Goal: Check status

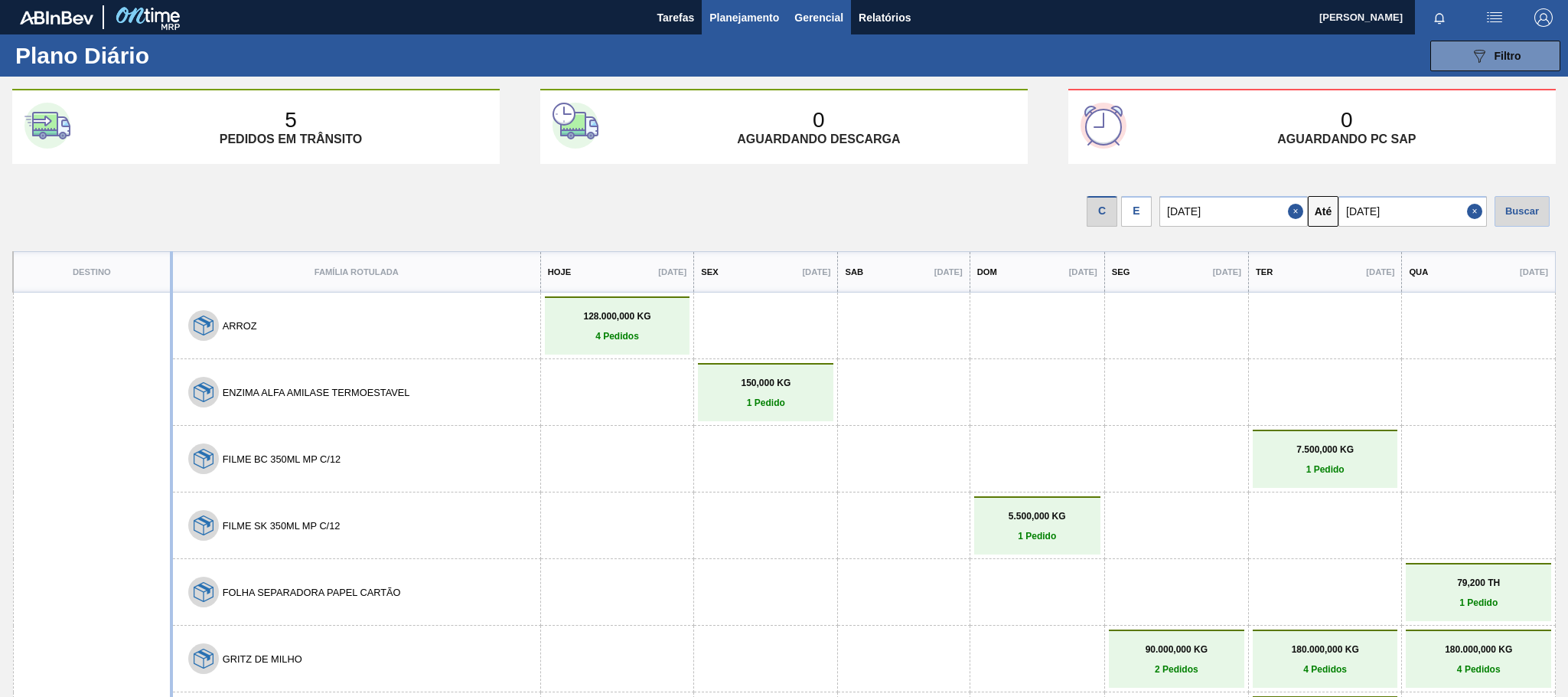
click at [811, 17] on span "Gerencial" at bounding box center [819, 18] width 49 height 18
click at [890, 14] on div at bounding box center [784, 348] width 1568 height 697
click at [890, 14] on span "Relatórios" at bounding box center [885, 18] width 52 height 18
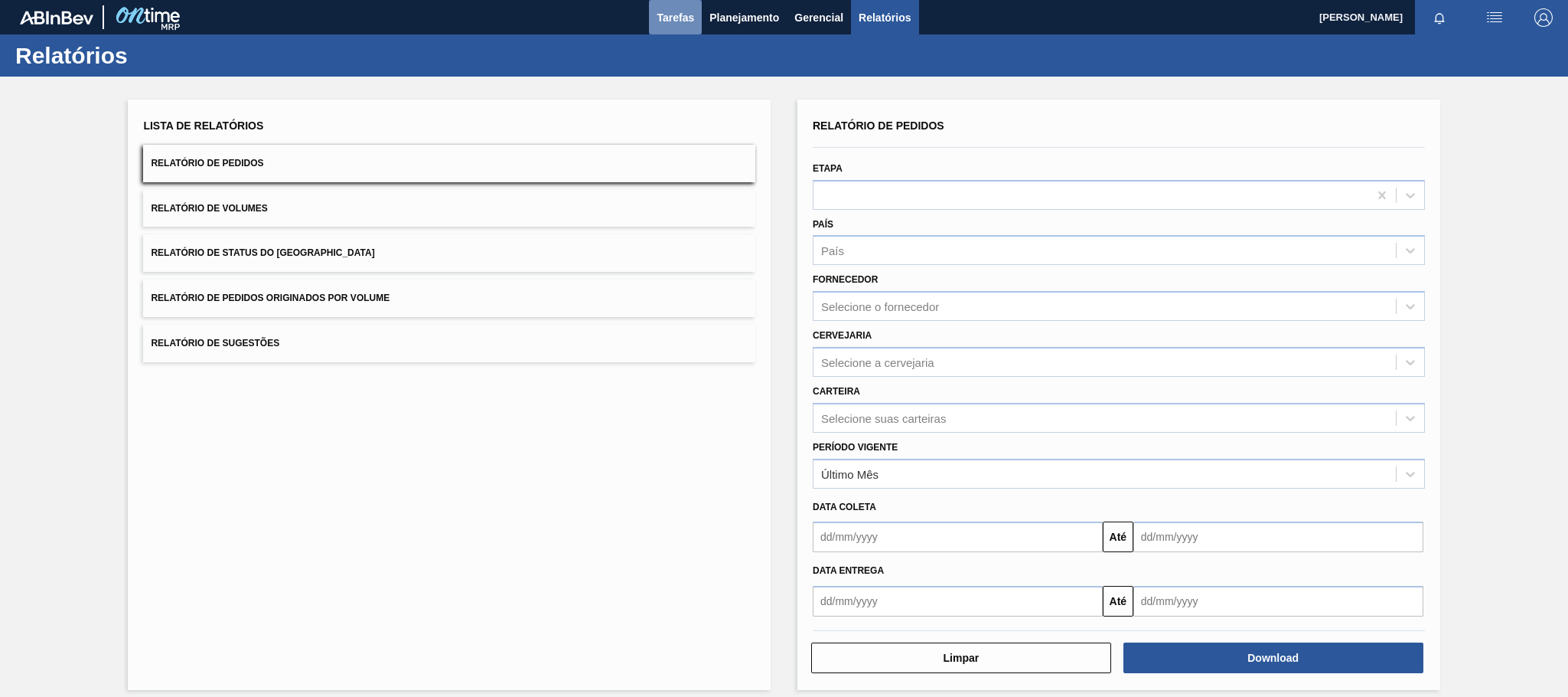
click at [677, 15] on span "Tarefas" at bounding box center [676, 18] width 38 height 18
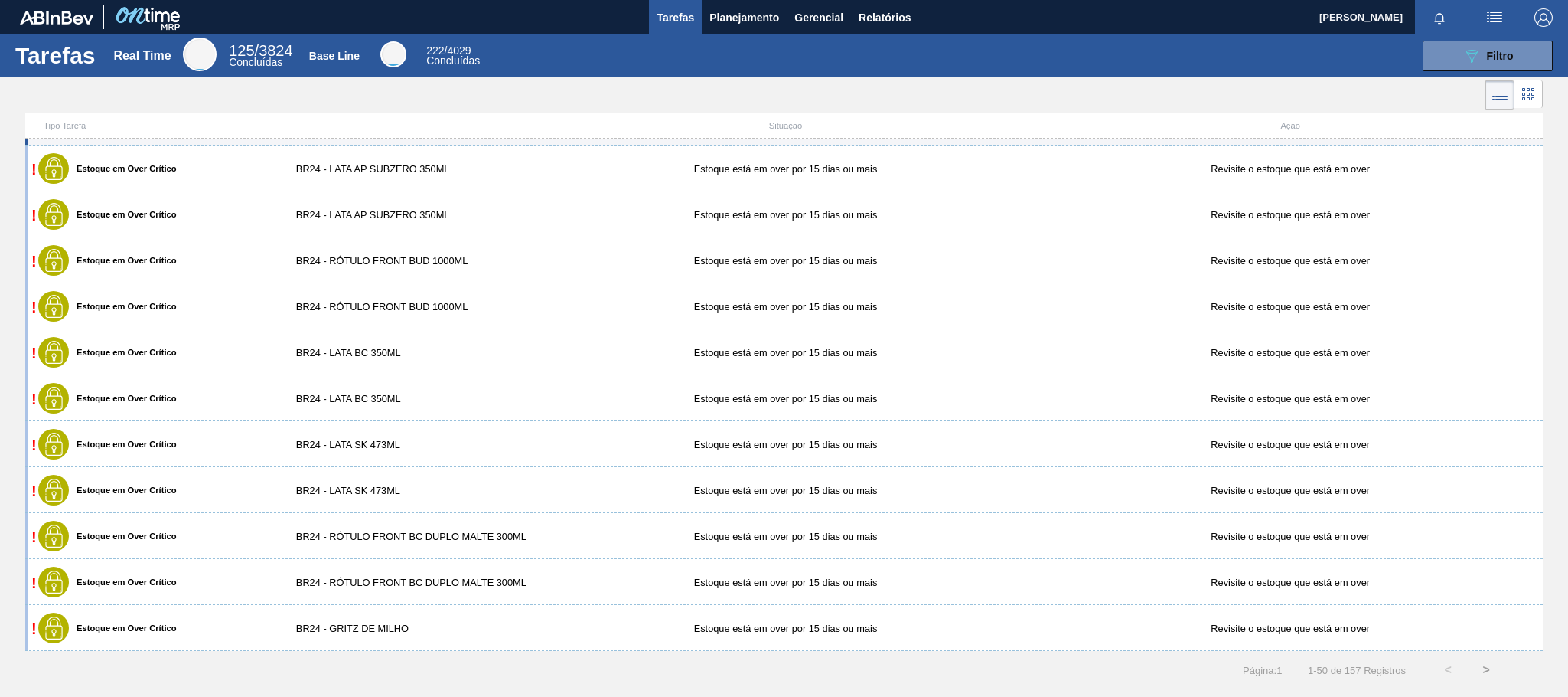
scroll to position [406, 0]
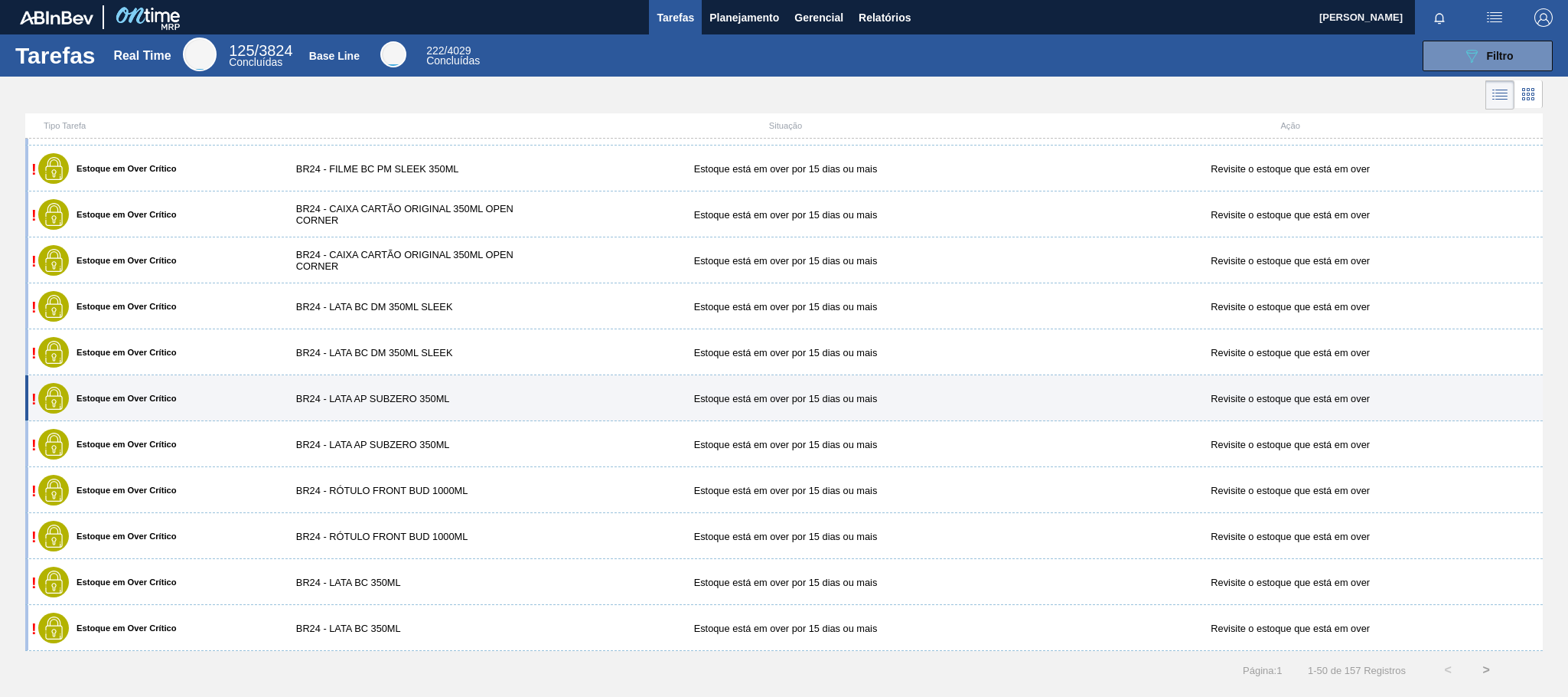
click at [429, 395] on div "BR24 - LATA AP SUBZERO 350ML" at bounding box center [407, 398] width 253 height 11
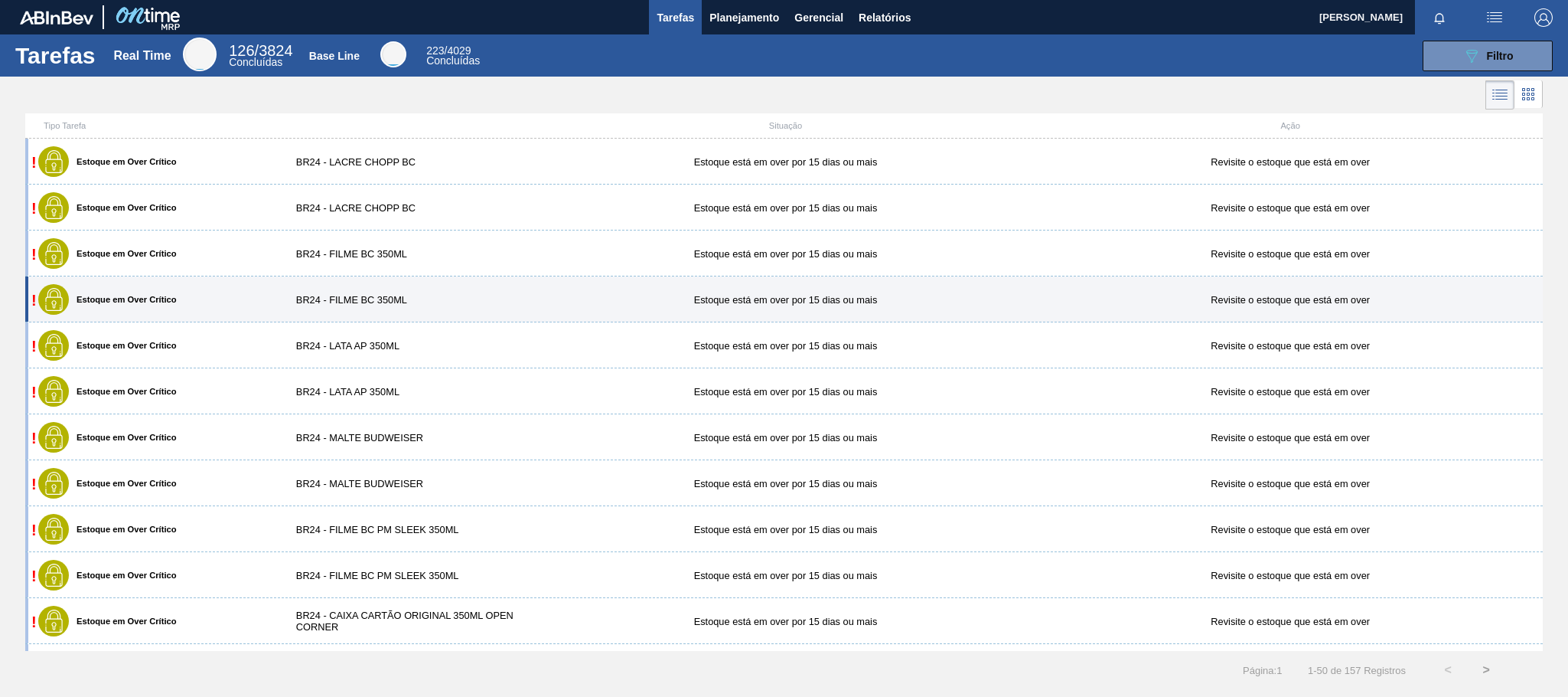
click at [384, 293] on div "! Estoque em Over Crítico BR24 - FILME BC 350ML Estoque está em over por 15 dia…" at bounding box center [784, 299] width 1518 height 46
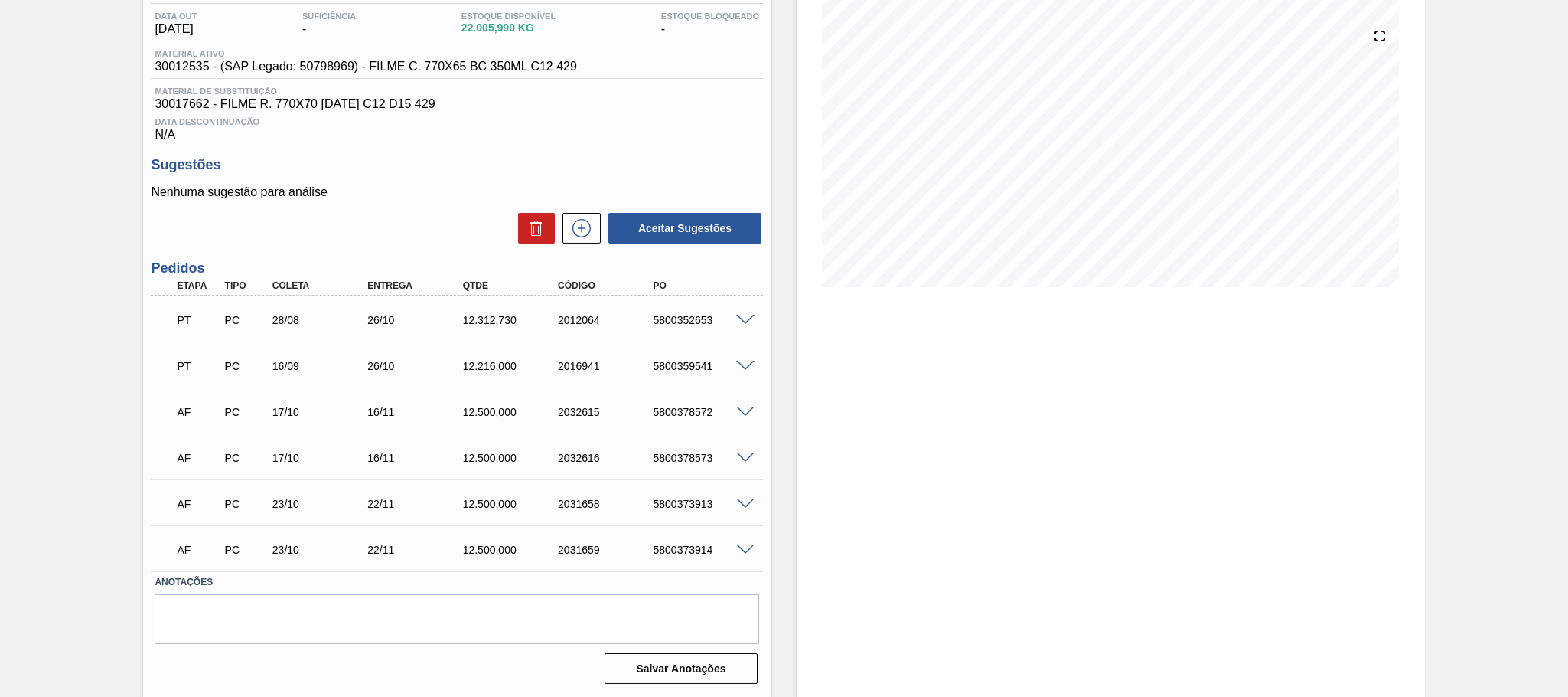
scroll to position [52, 0]
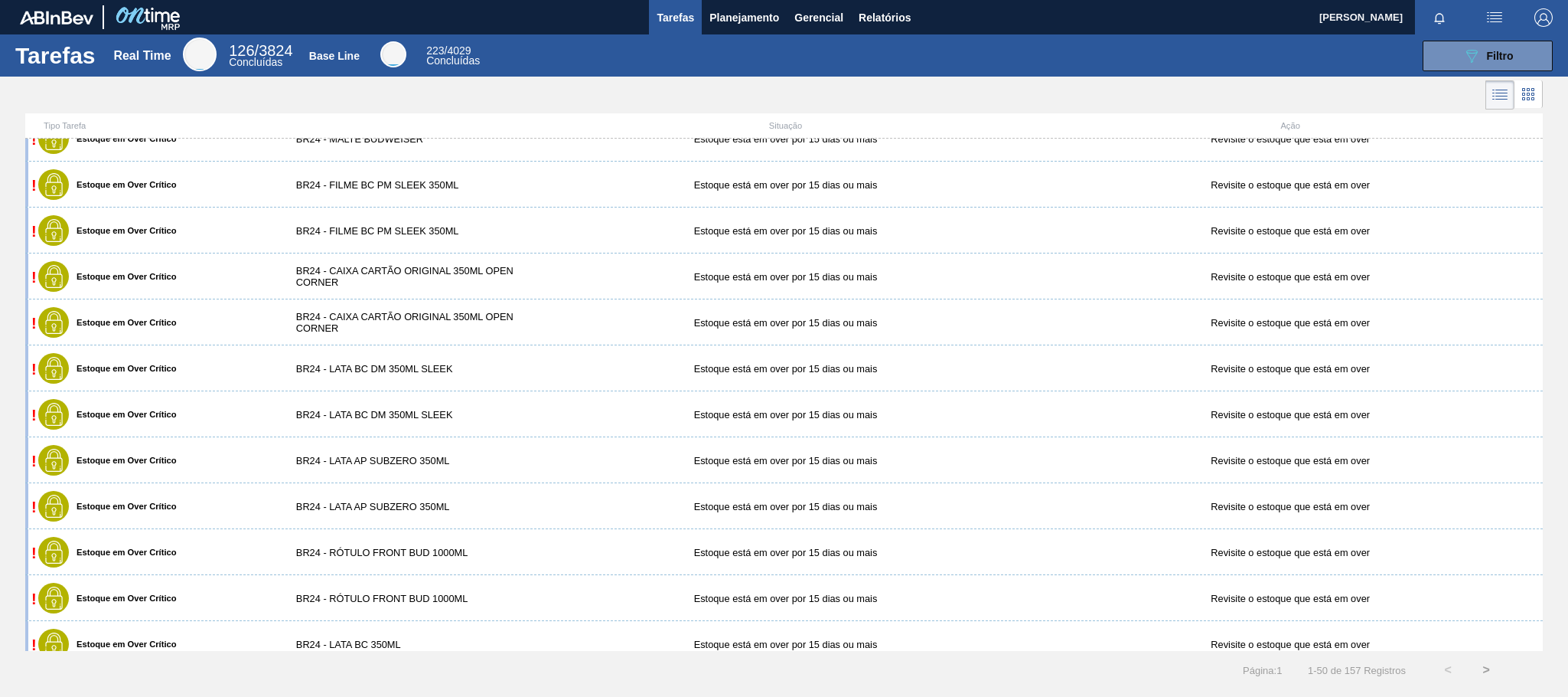
scroll to position [574, 0]
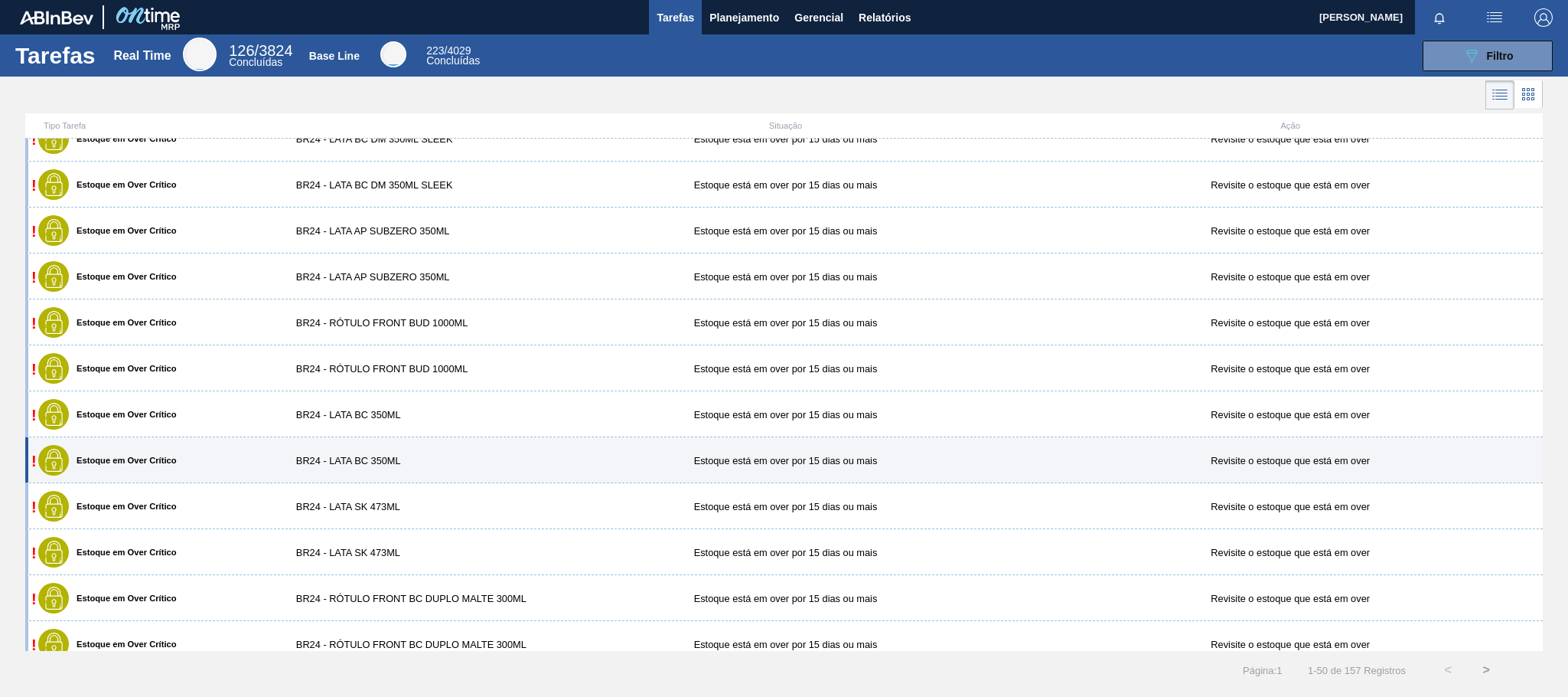
click at [430, 460] on div "BR24 - LATA BC 350ML" at bounding box center [407, 461] width 253 height 11
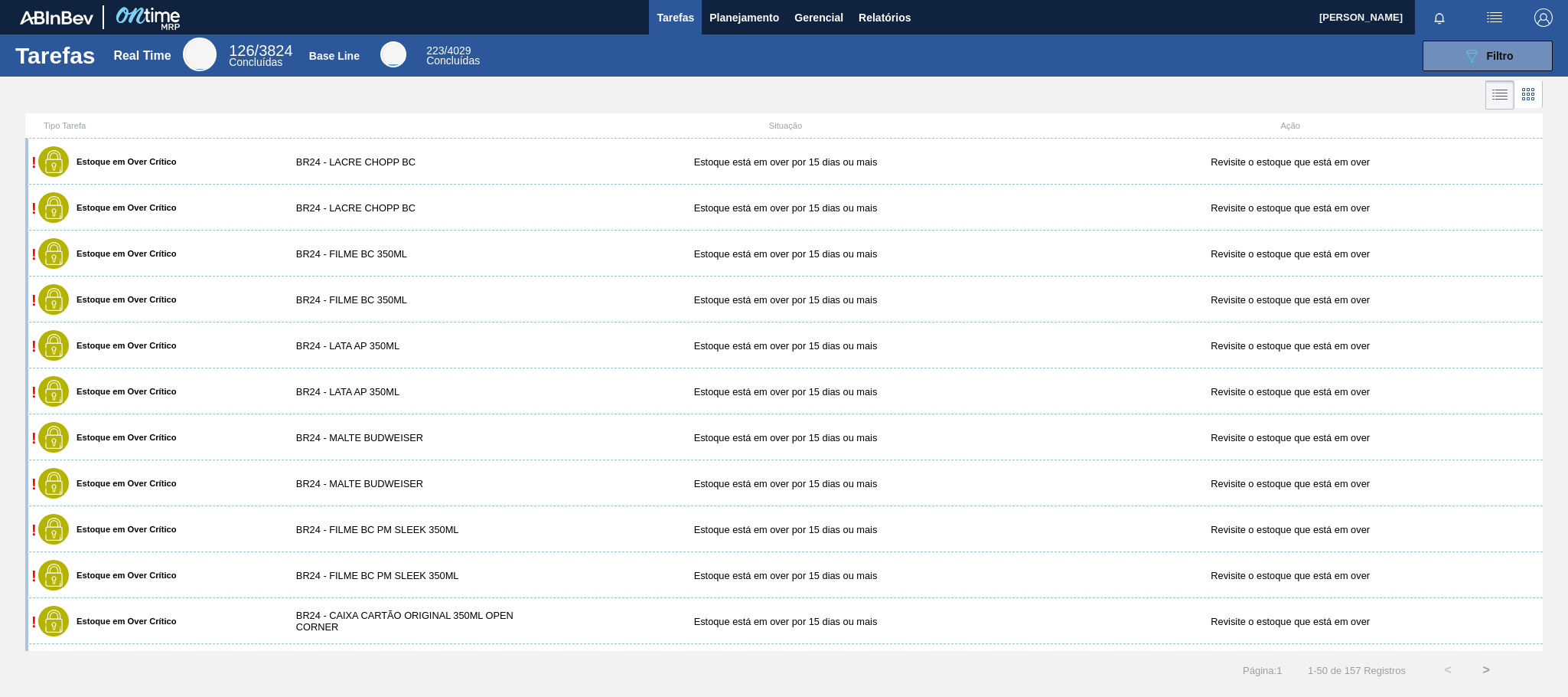
scroll to position [460, 0]
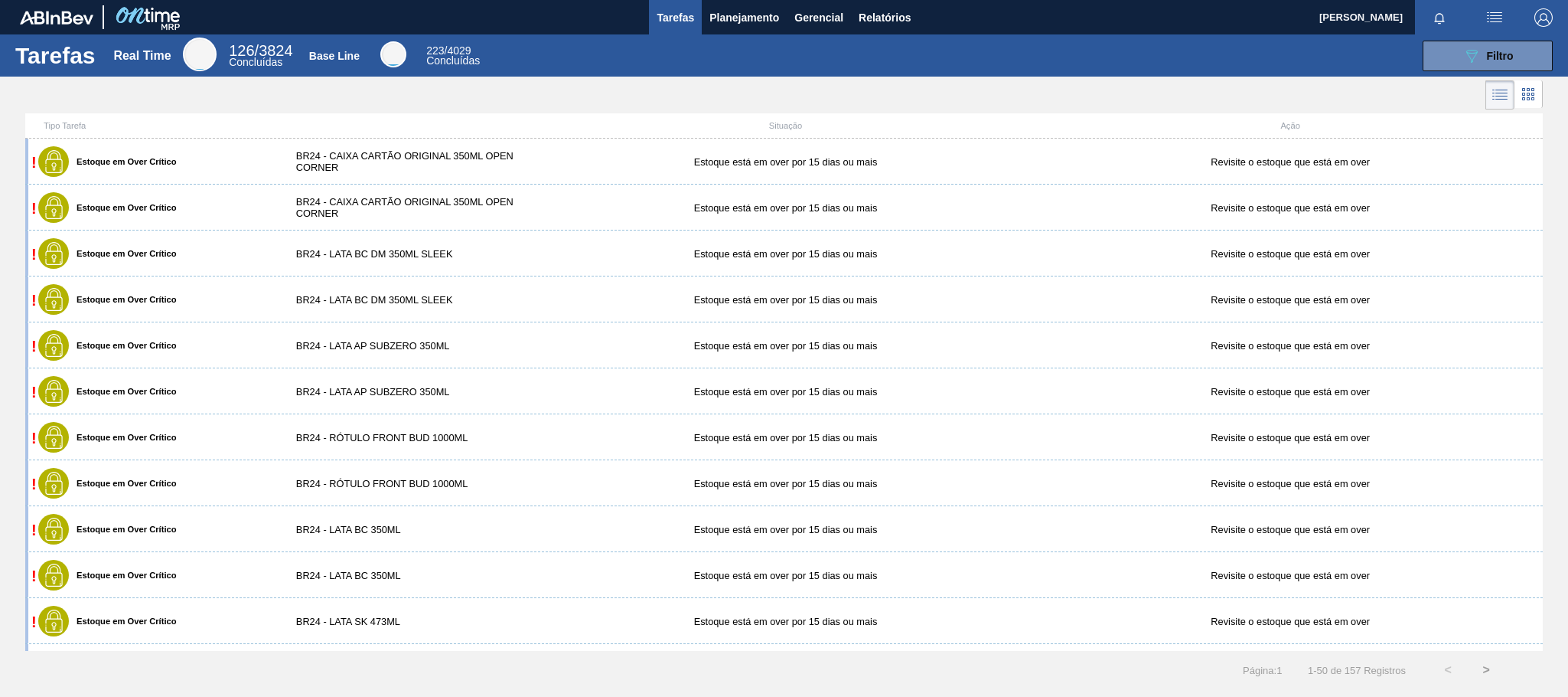
click at [438, 572] on div "BR24 - LATA BC 350ML" at bounding box center [407, 575] width 253 height 11
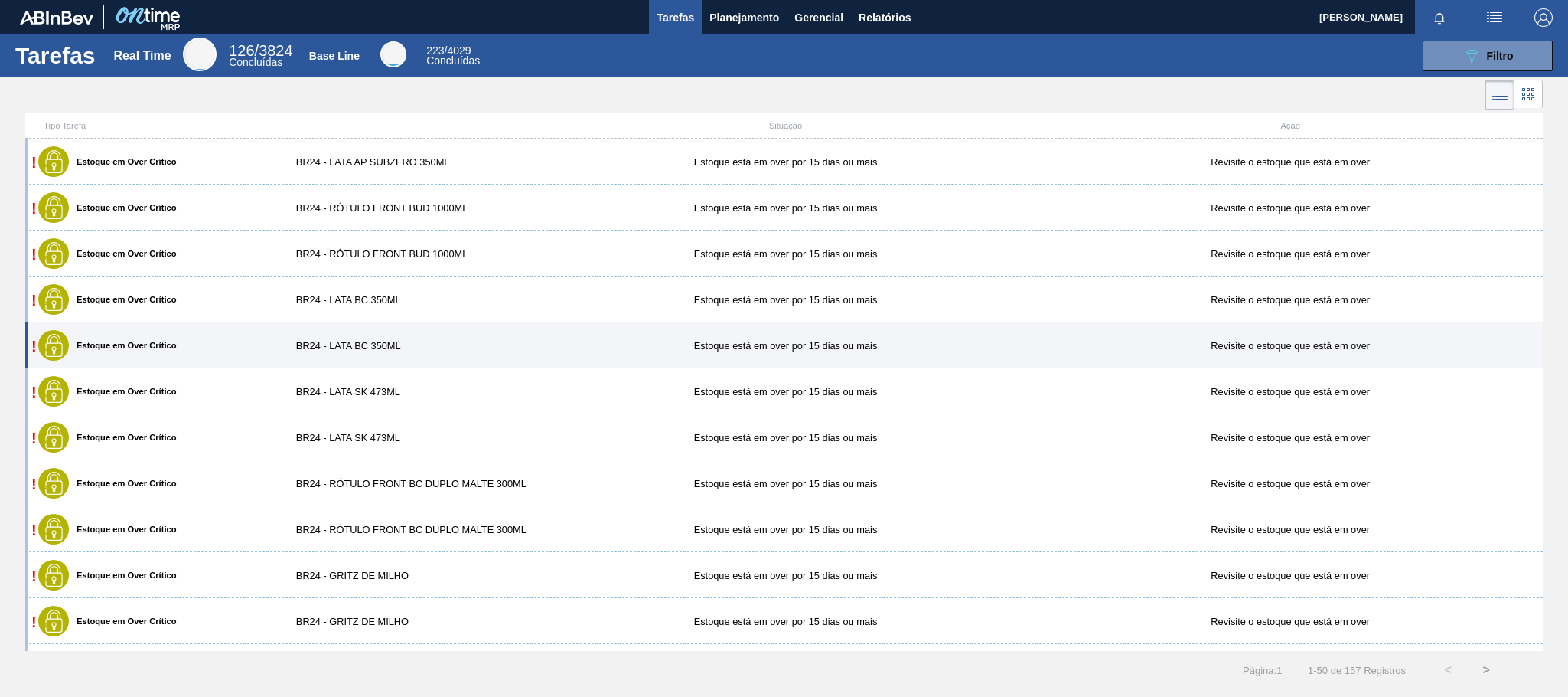
scroll to position [574, 0]
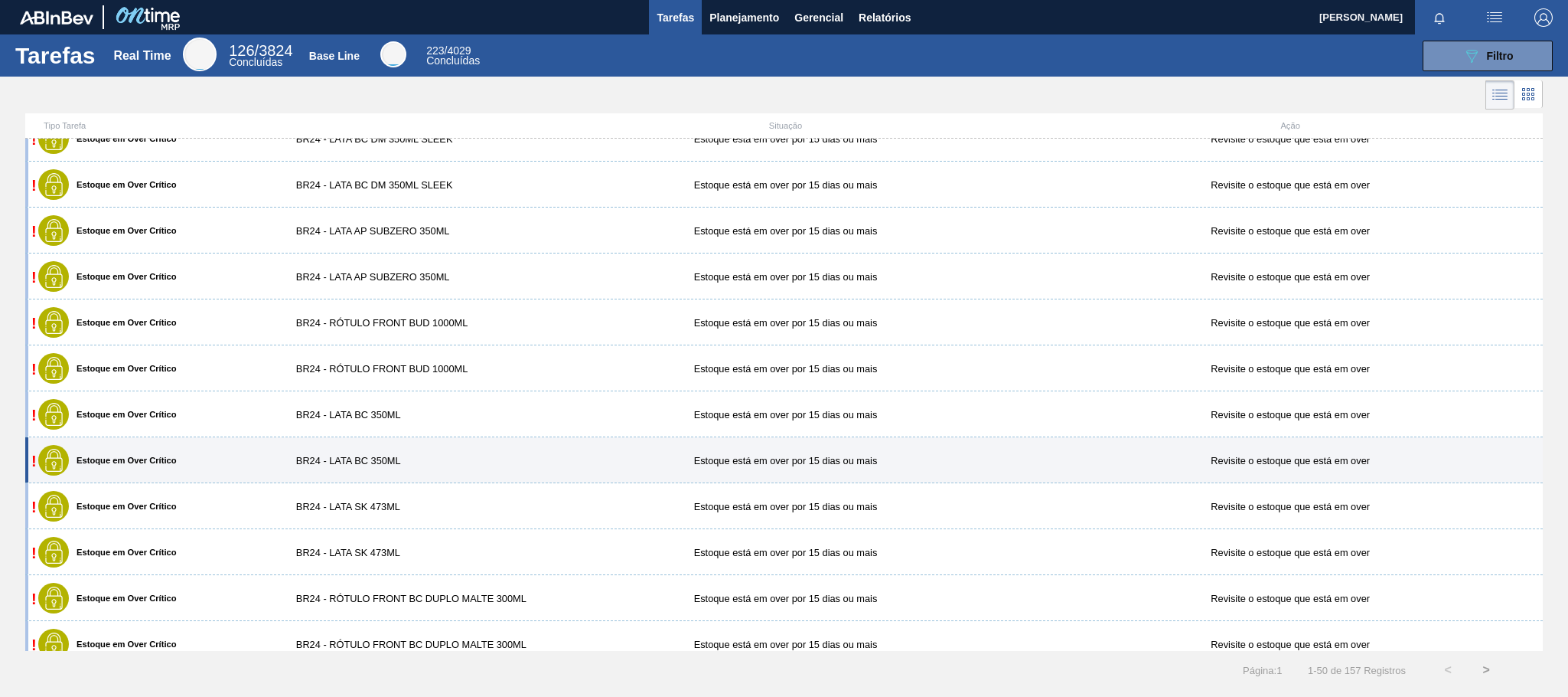
click at [384, 460] on div "BR24 - LATA BC 350ML" at bounding box center [407, 461] width 253 height 11
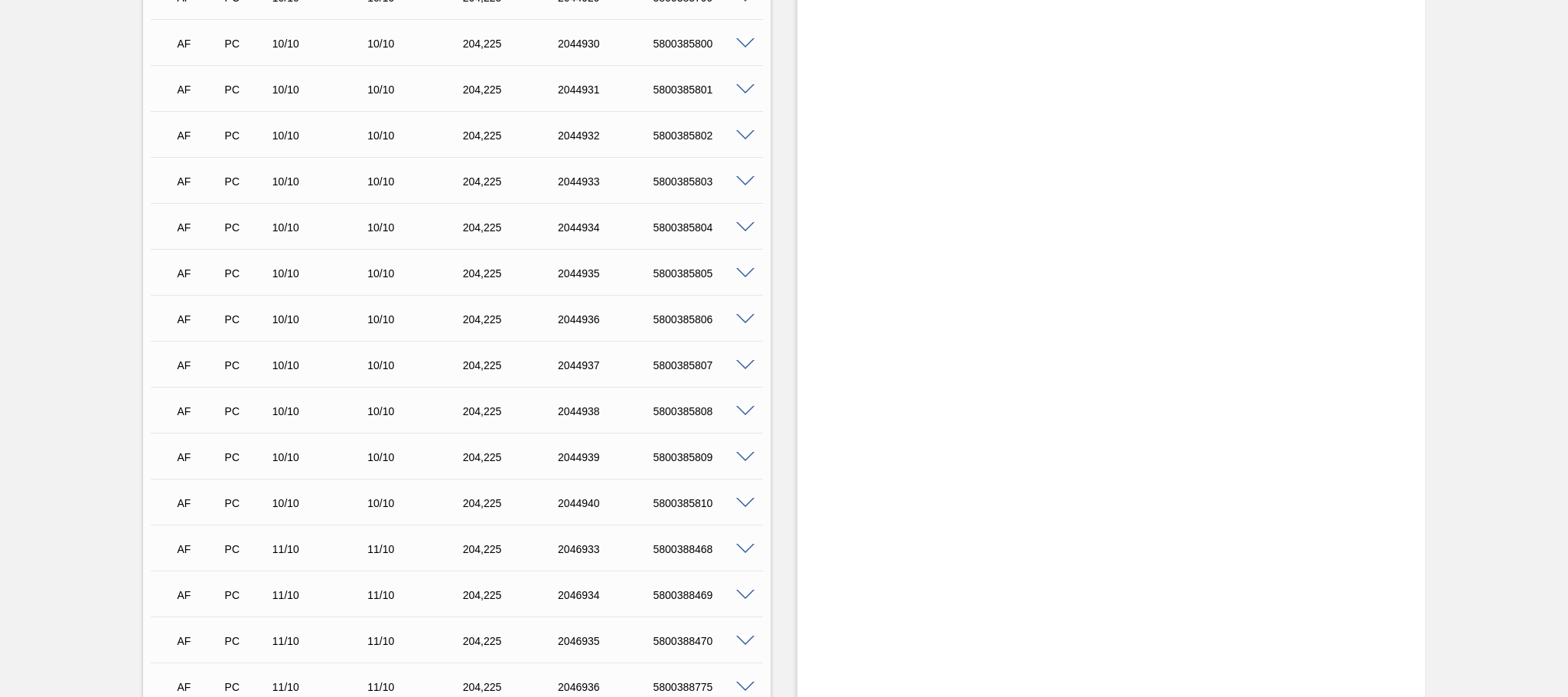
scroll to position [919, 0]
click at [483, 96] on div "204,225" at bounding box center [513, 89] width 107 height 12
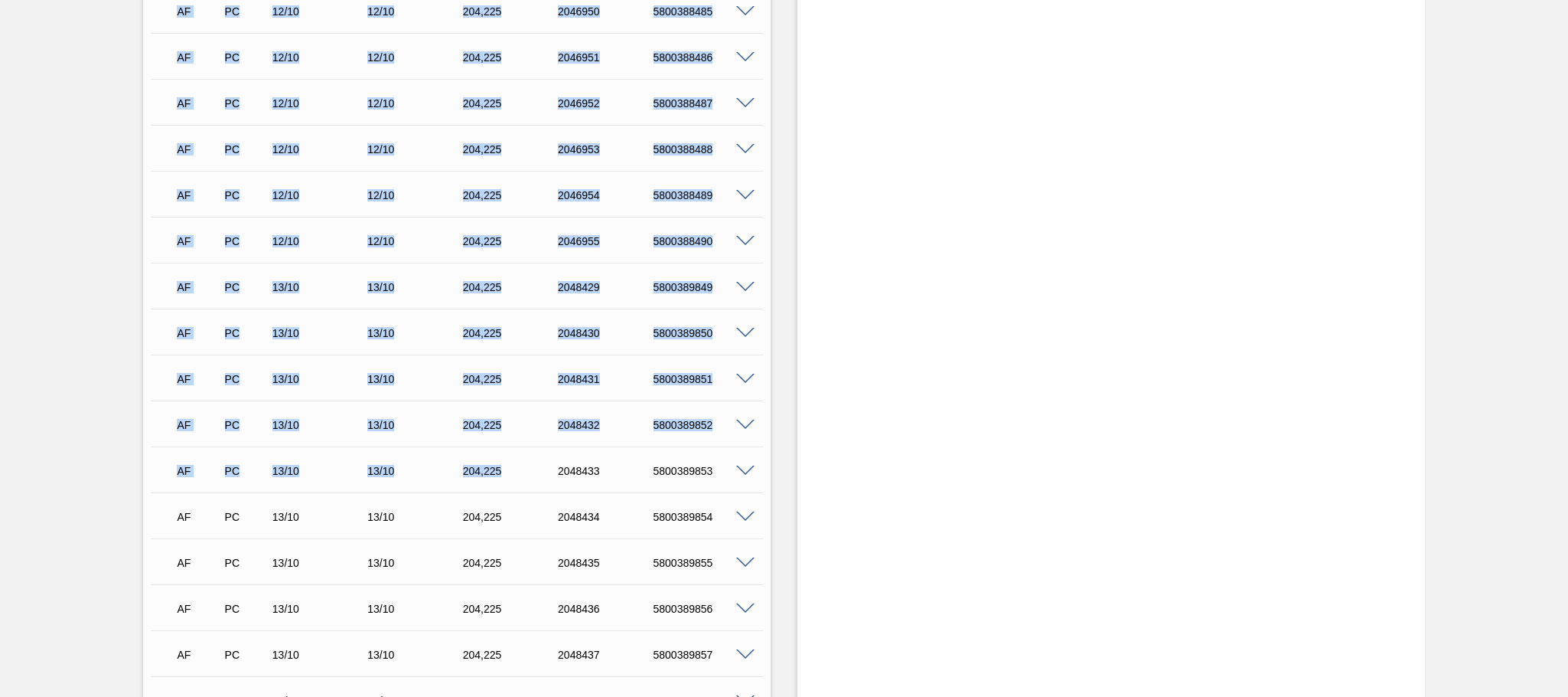
drag, startPoint x: 458, startPoint y: 95, endPoint x: 518, endPoint y: 457, distance: 366.9
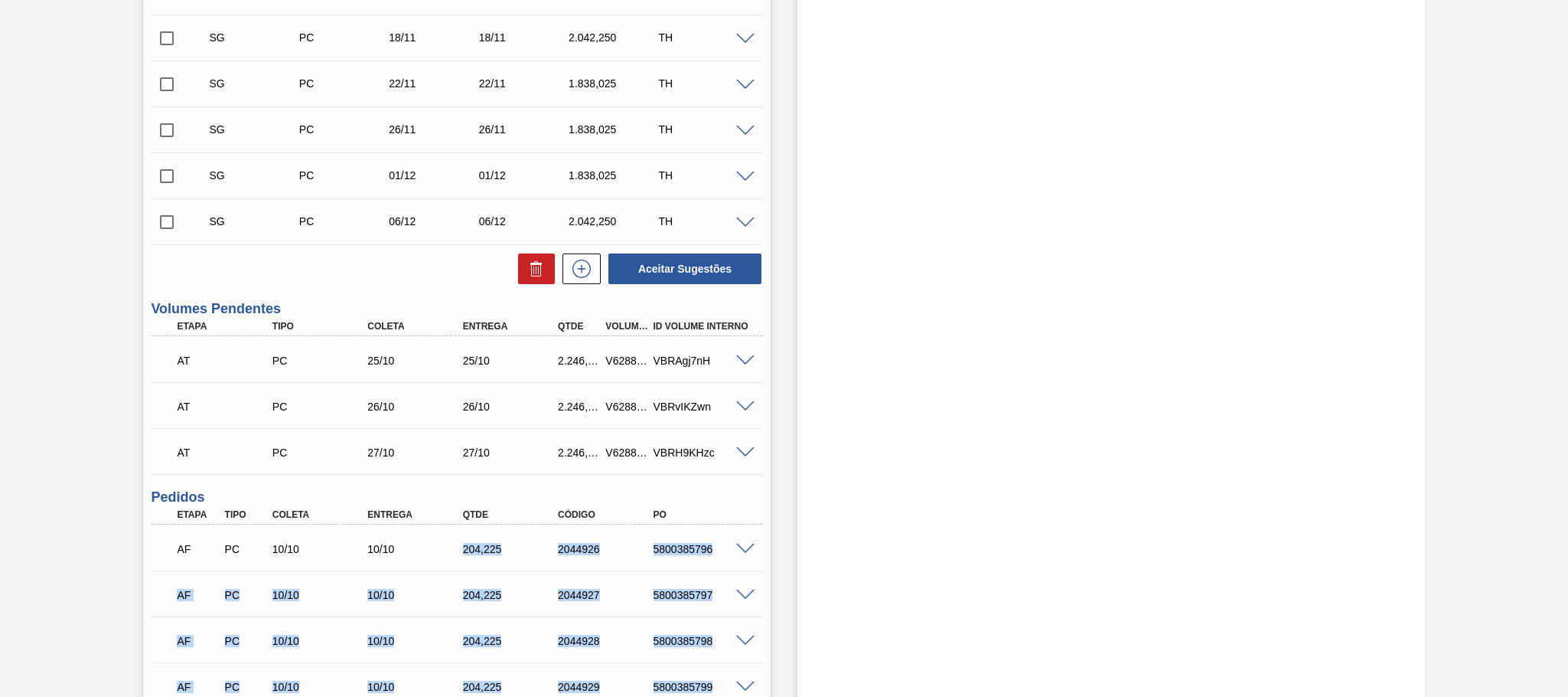
scroll to position [804, 0]
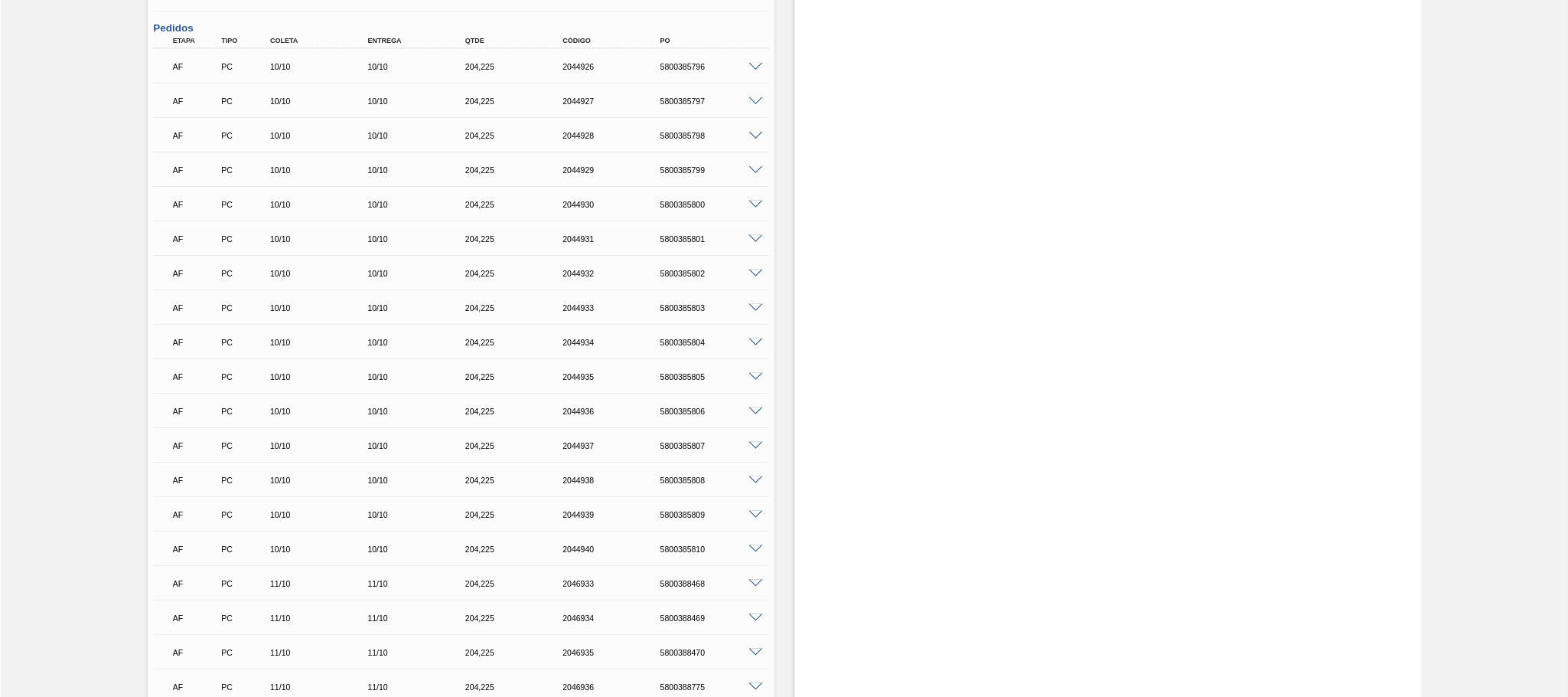
scroll to position [612, 0]
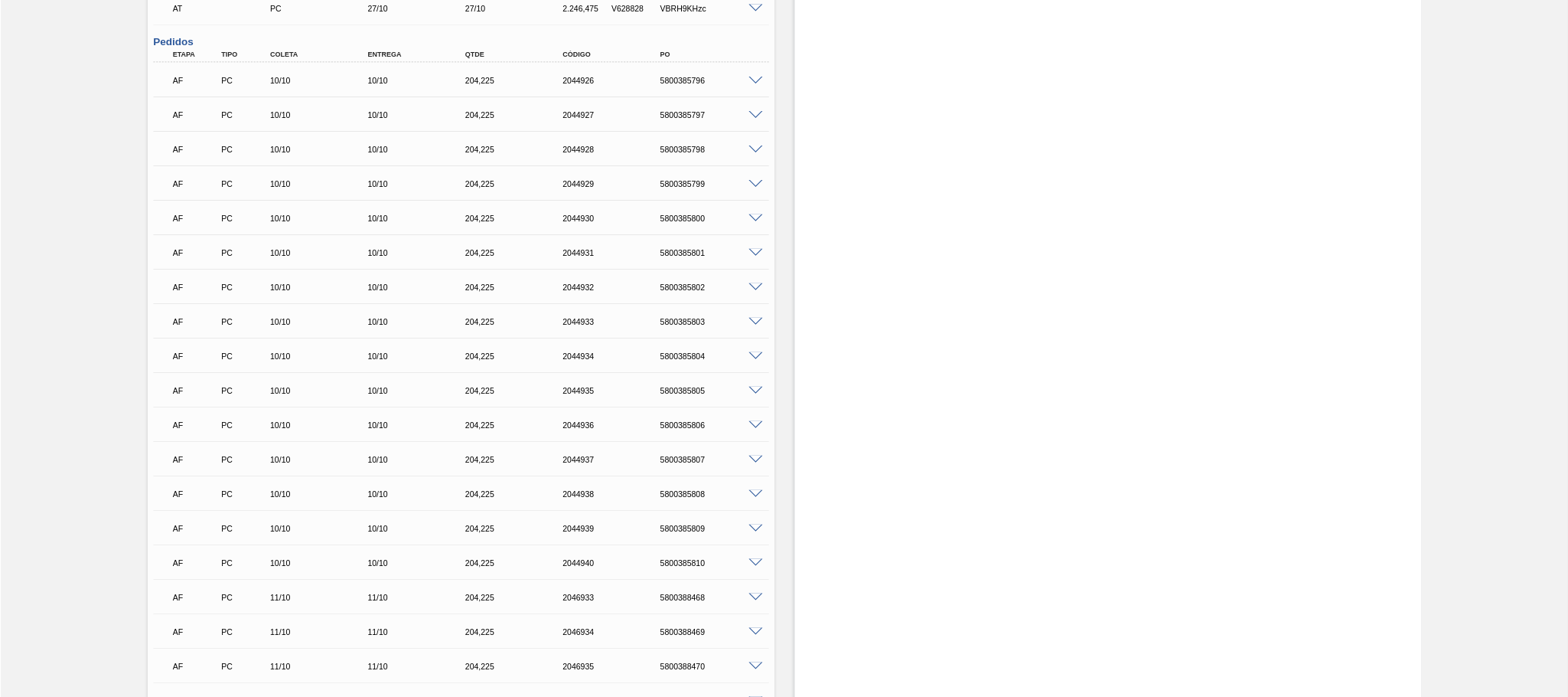
scroll to position [900, 0]
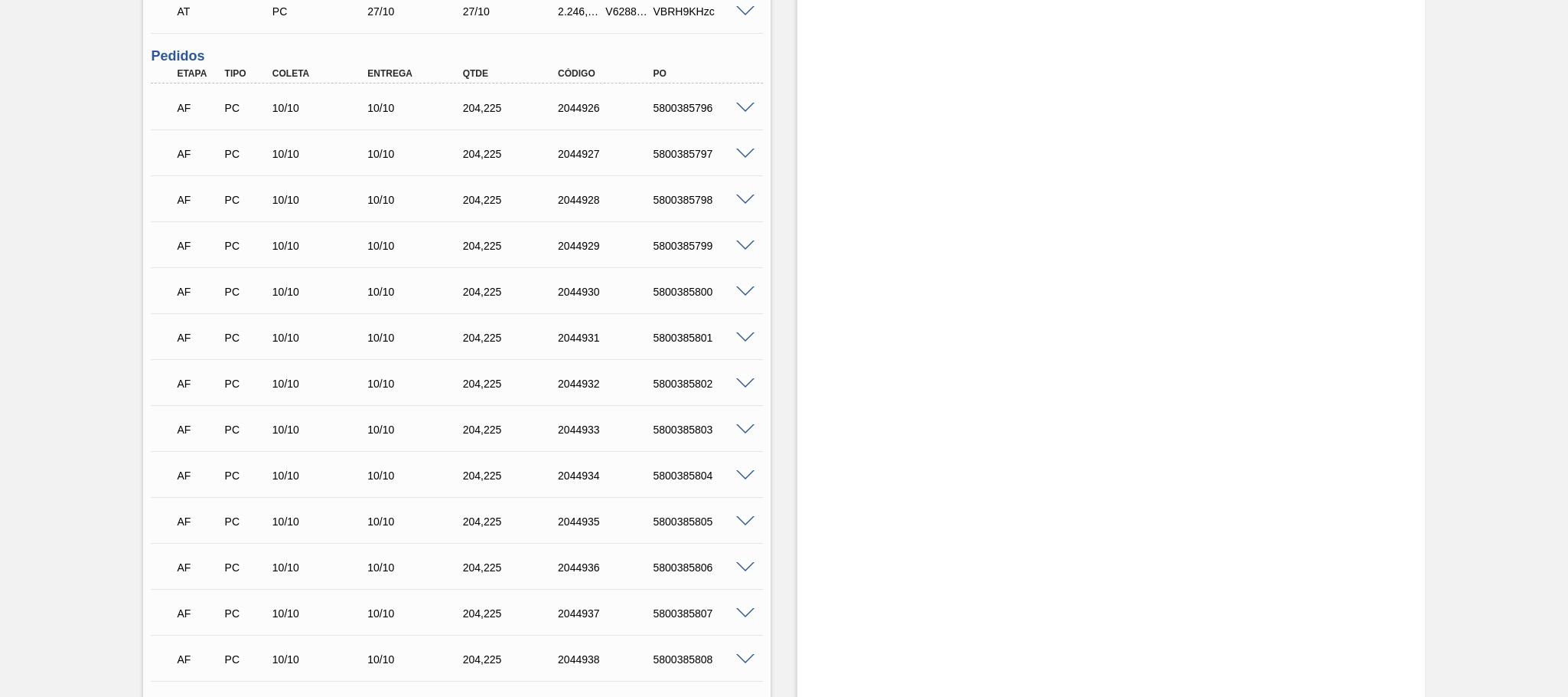
click at [736, 110] on span at bounding box center [746, 108] width 18 height 11
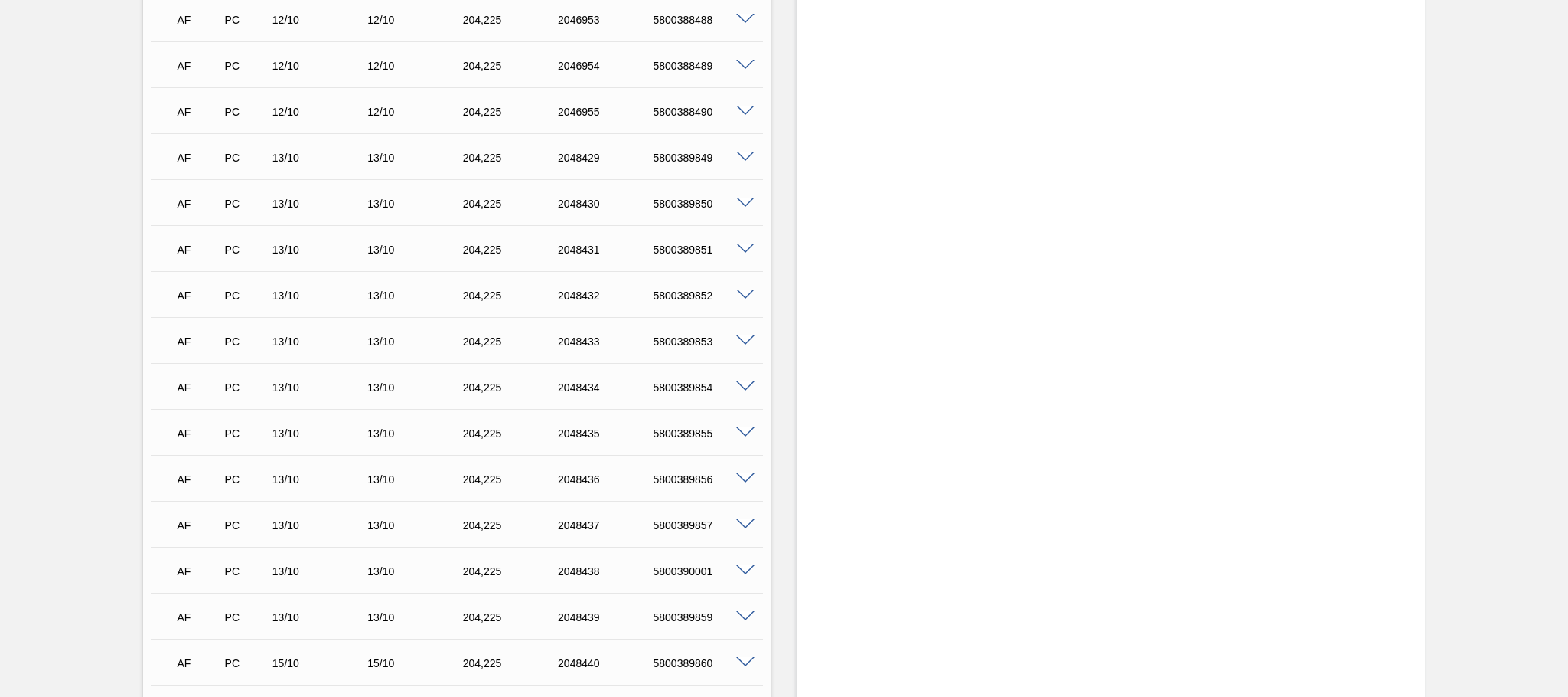
scroll to position [3197, 0]
